Goal: Find contact information: Find contact information

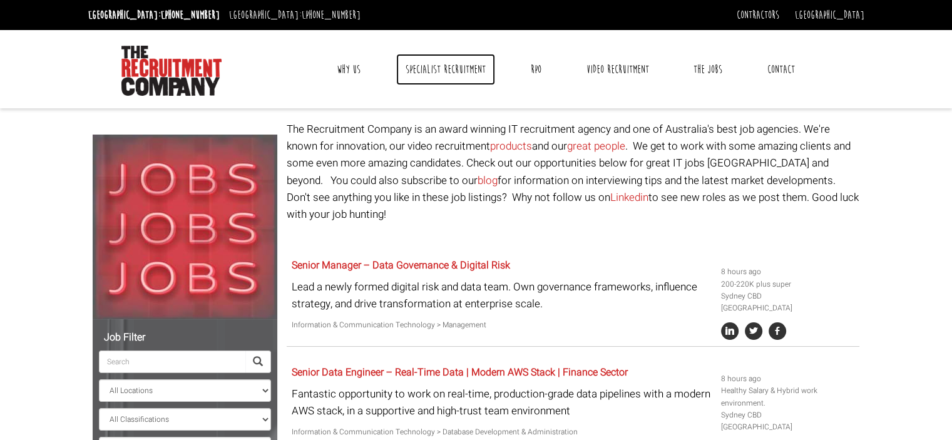
click at [459, 69] on link "Specialist Recruitment" at bounding box center [445, 69] width 99 height 31
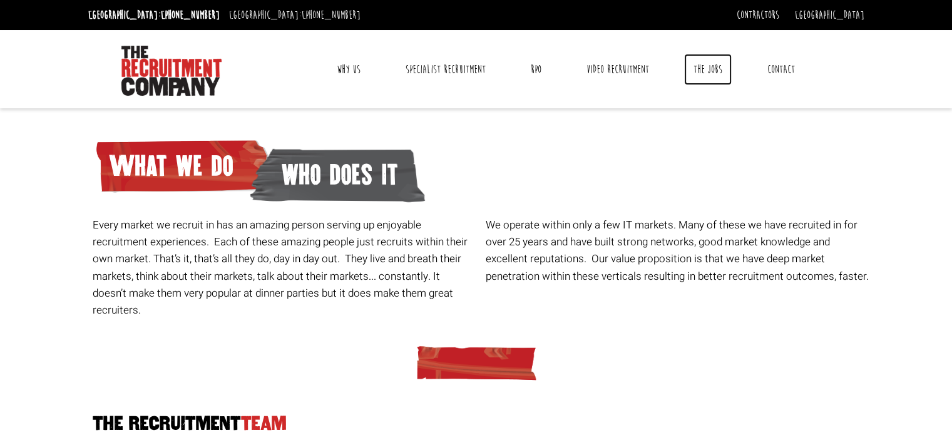
click at [708, 62] on link "The Jobs" at bounding box center [708, 69] width 48 height 31
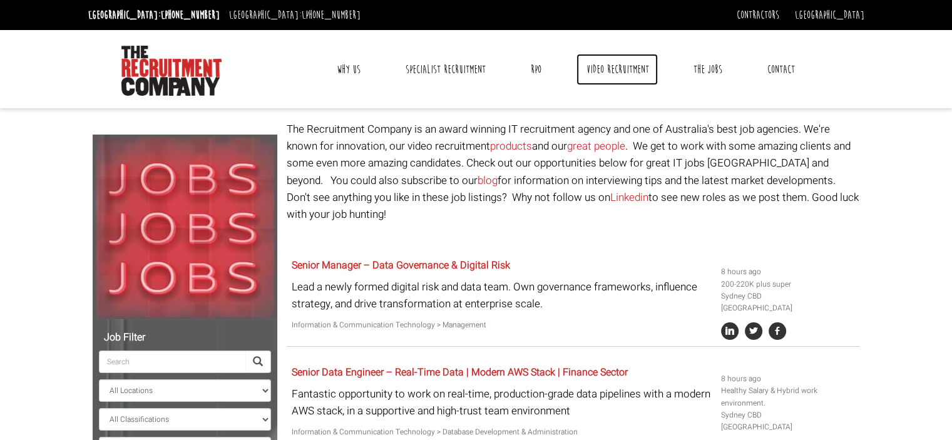
click at [607, 71] on link "Video Recruitment" at bounding box center [616, 69] width 81 height 31
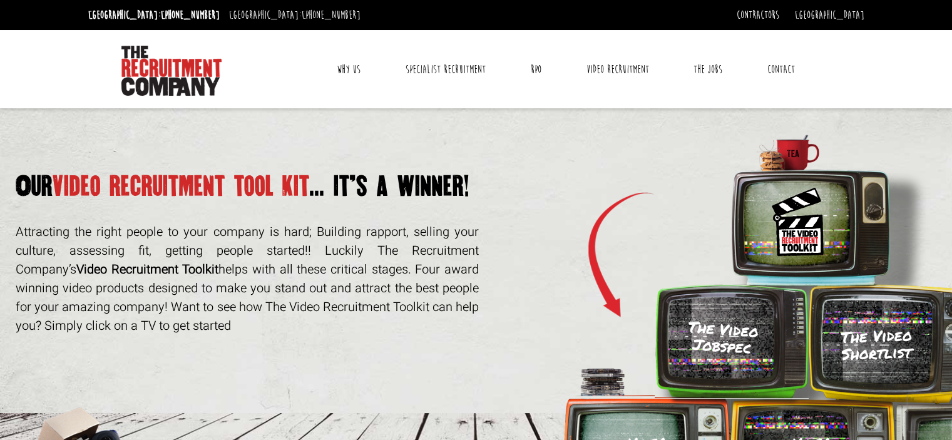
click at [781, 58] on link "Contact" at bounding box center [781, 69] width 46 height 31
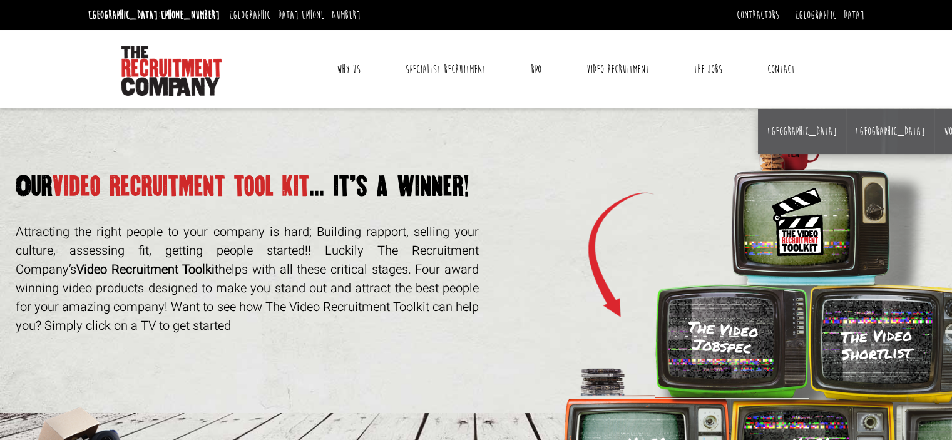
click at [780, 73] on link "Contact" at bounding box center [781, 69] width 46 height 31
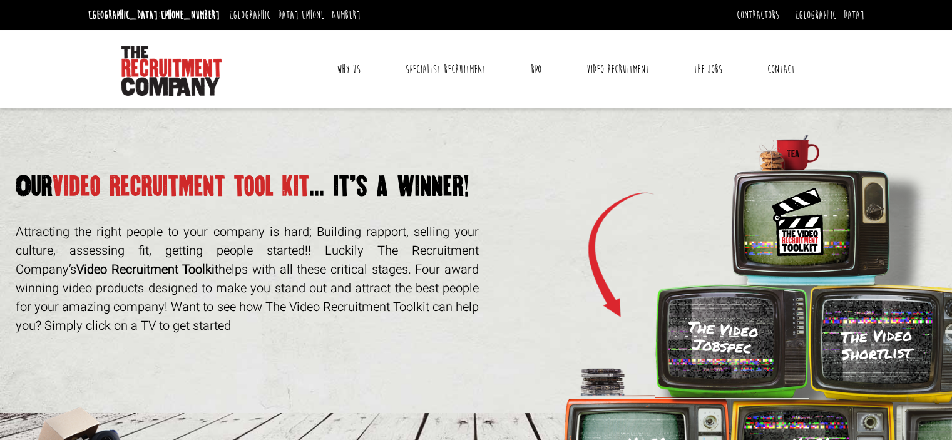
click at [806, 70] on ul "Why Us Reviews Awards Why contract through us? News & Blog Specialist Recruitme…" at bounding box center [565, 69] width 529 height 31
click at [778, 67] on link "Contact" at bounding box center [781, 69] width 46 height 31
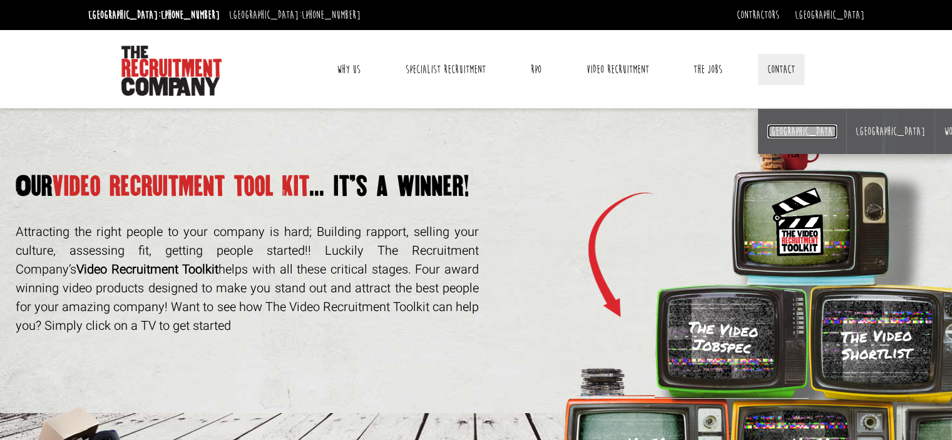
click at [774, 127] on link "[GEOGRAPHIC_DATA]" at bounding box center [801, 132] width 69 height 14
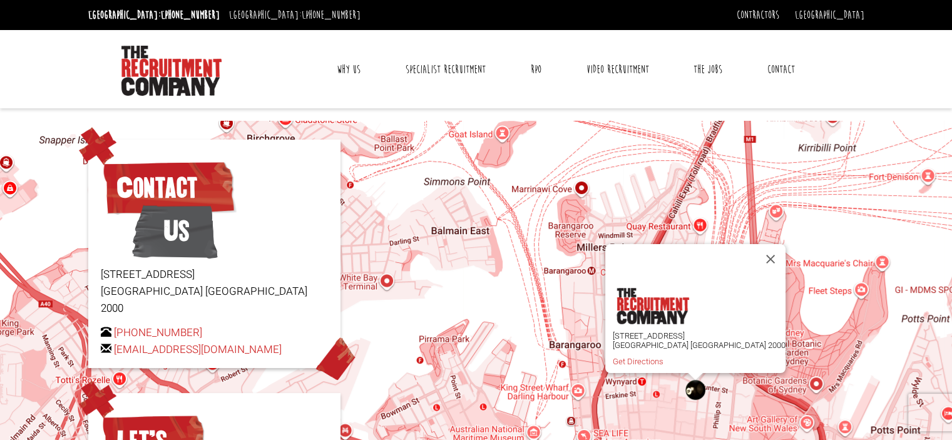
click at [348, 64] on link "Why Us" at bounding box center [348, 69] width 43 height 31
